Goal: Transaction & Acquisition: Purchase product/service

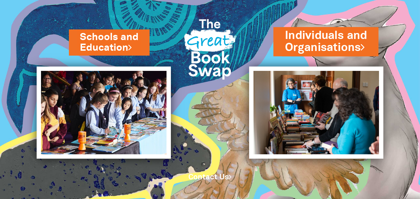
click at [361, 48] on link "Individuals and Organisations" at bounding box center [326, 42] width 82 height 28
click at [364, 48] on icon at bounding box center [362, 47] width 4 height 11
click at [364, 49] on icon at bounding box center [362, 47] width 4 height 11
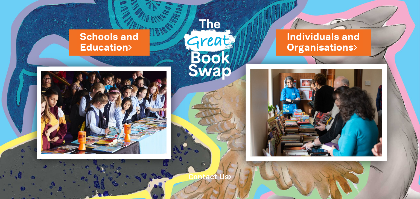
click at [283, 131] on img at bounding box center [316, 112] width 141 height 97
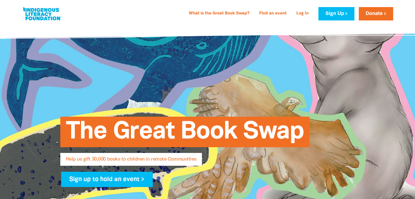
select select "IN"
click at [283, 17] on link "Find an event" at bounding box center [273, 13] width 34 height 9
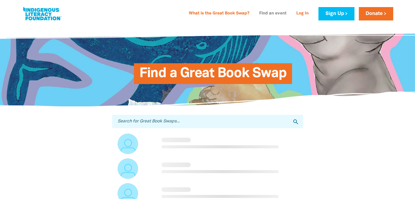
click at [278, 14] on link "Find an event" at bounding box center [273, 13] width 34 height 9
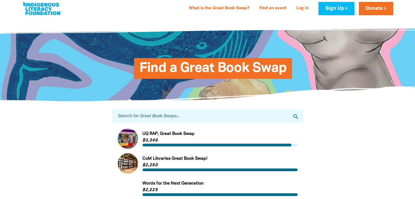
scroll to position [82, 0]
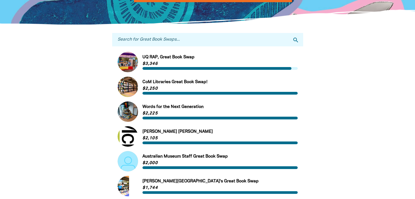
click at [163, 69] on link "Link to UQ RAP, Great Book Swap" at bounding box center [208, 62] width 180 height 20
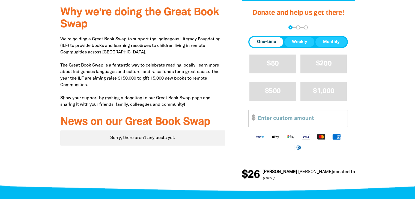
scroll to position [219, 0]
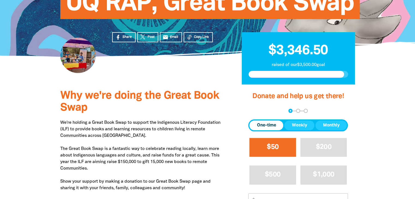
click at [282, 155] on button "$50" at bounding box center [273, 147] width 47 height 19
select select "IN"
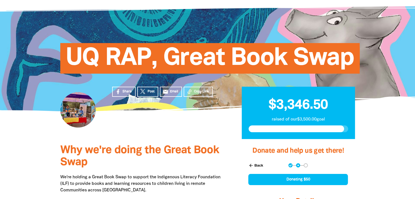
scroll to position [0, 0]
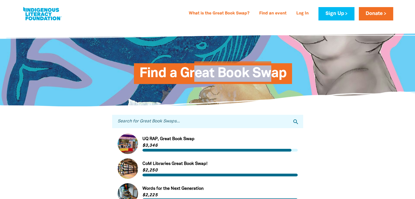
drag, startPoint x: 194, startPoint y: 75, endPoint x: 271, endPoint y: 73, distance: 77.6
click at [271, 73] on span "Find a Great Book Swap" at bounding box center [213, 75] width 147 height 17
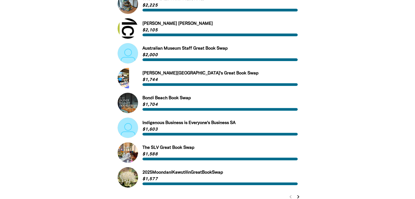
scroll to position [191, 0]
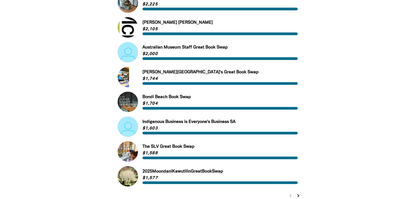
click at [158, 98] on link "Link to [GEOGRAPHIC_DATA] Book Swap" at bounding box center [208, 102] width 180 height 20
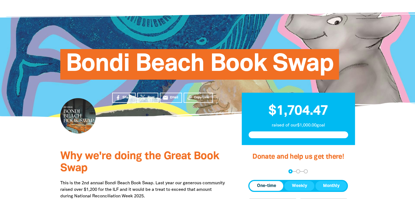
scroll to position [109, 0]
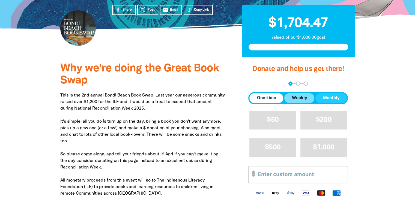
click at [305, 99] on span "Weekly" at bounding box center [299, 98] width 15 height 7
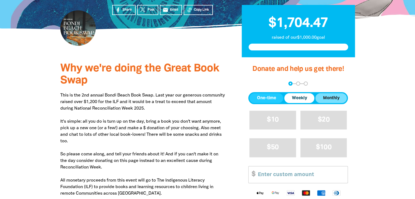
click at [340, 99] on span "Monthly" at bounding box center [331, 98] width 17 height 7
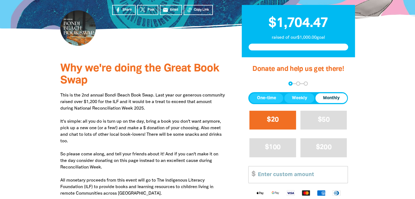
click at [284, 120] on button "$20" at bounding box center [273, 120] width 47 height 19
select select "IN"
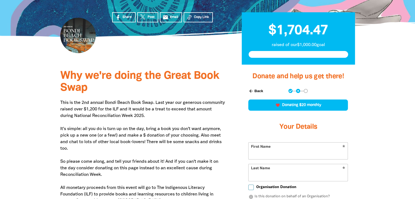
scroll to position [41, 0]
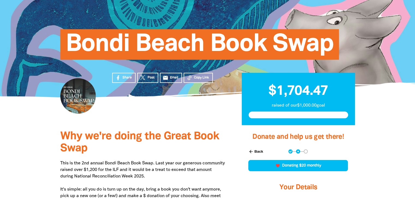
click at [258, 151] on button "arrow_back Back" at bounding box center [255, 151] width 19 height 9
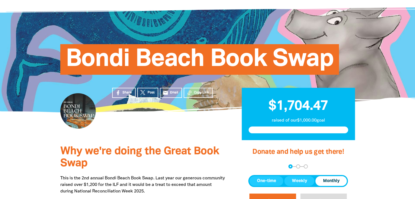
scroll to position [0, 0]
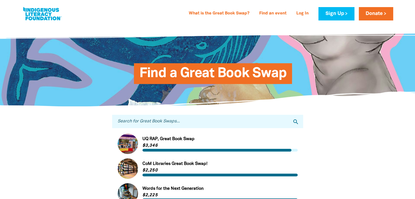
click at [352, 106] on div "Find a Great Book Swap" at bounding box center [208, 66] width 328 height 82
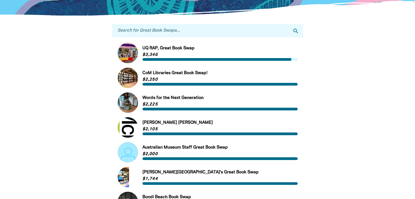
scroll to position [62, 0]
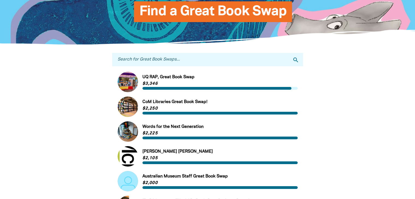
click at [194, 80] on link "Link to UQ RAP, Great Book Swap" at bounding box center [208, 82] width 180 height 20
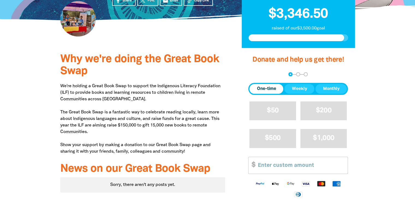
scroll to position [137, 0]
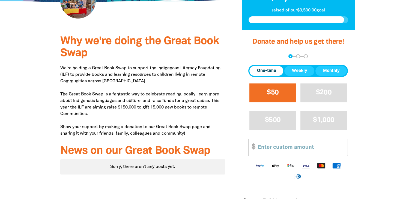
click at [253, 94] on button "$50" at bounding box center [273, 93] width 47 height 19
select select "IN"
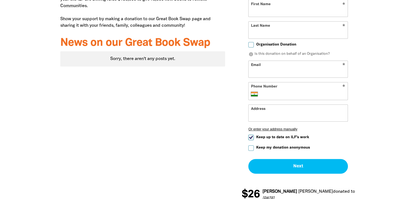
scroll to position [246, 0]
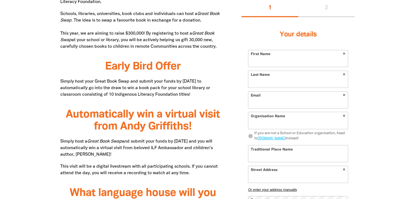
scroll to position [382, 0]
